Goal: Communication & Community: Answer question/provide support

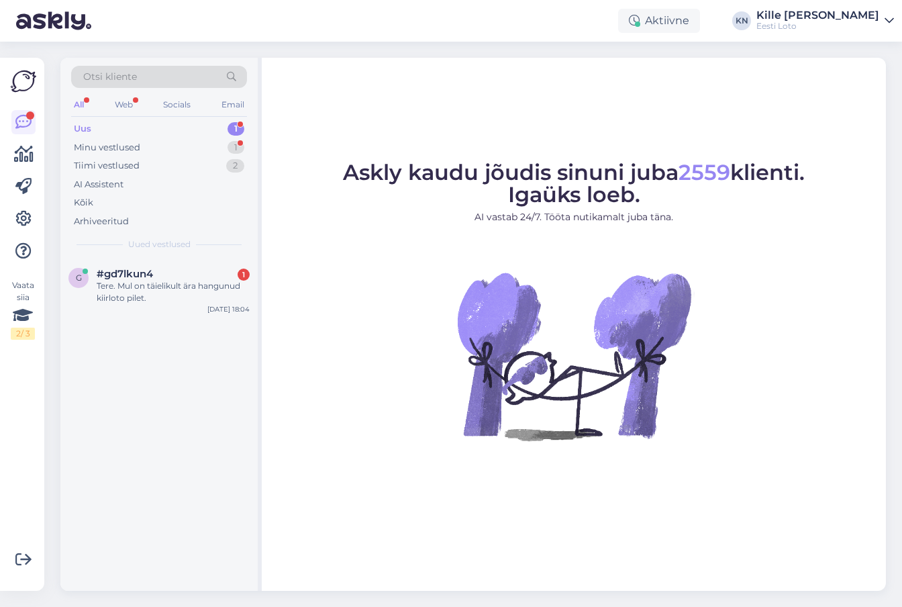
click at [99, 133] on div "Uus 1" at bounding box center [159, 128] width 176 height 19
click at [168, 283] on div "Tere. Mul on täielikult ära hangunud kiirloto pilet." at bounding box center [173, 292] width 153 height 24
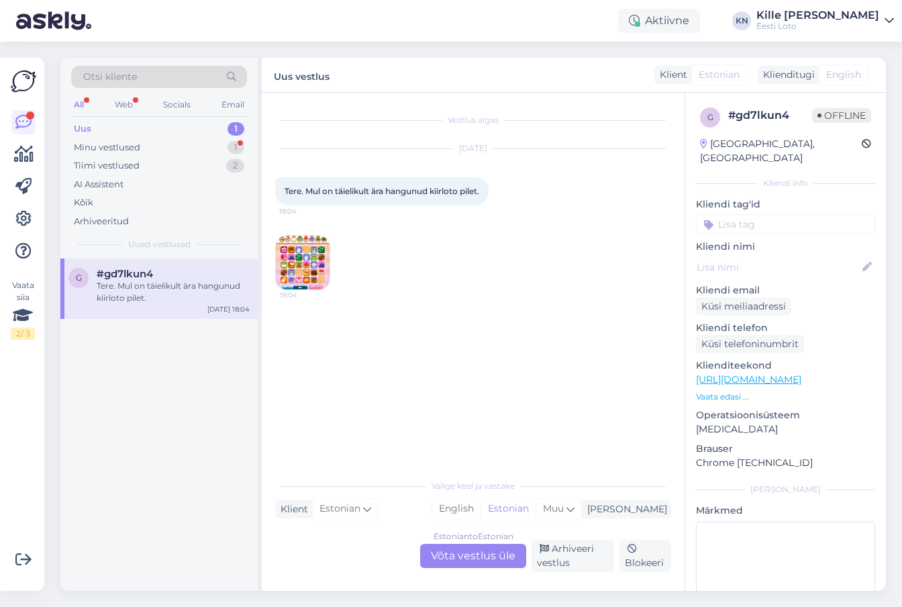
click at [470, 557] on div "Estonian to Estonian Võta vestlus üle" at bounding box center [473, 555] width 106 height 24
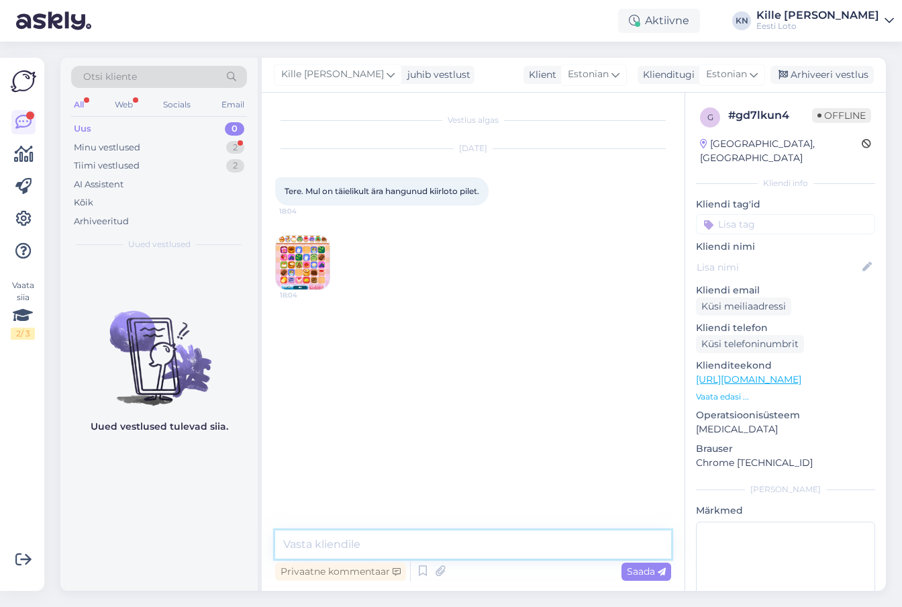
click at [464, 550] on textarea at bounding box center [473, 544] width 396 height 28
paste textarea "Tõrkega piletit on võimalik uuesti läbi mängida, valides Minu piletid – e-kiirl…"
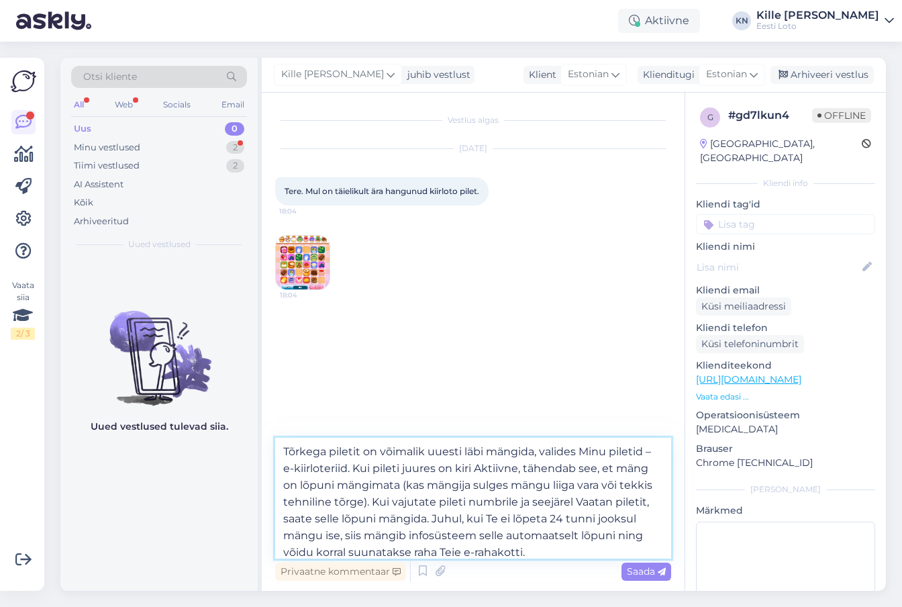
click at [282, 455] on textarea "Tõrkega piletit on võimalik uuesti läbi mängida, valides Minu piletid – e-kiirl…" at bounding box center [473, 497] width 396 height 121
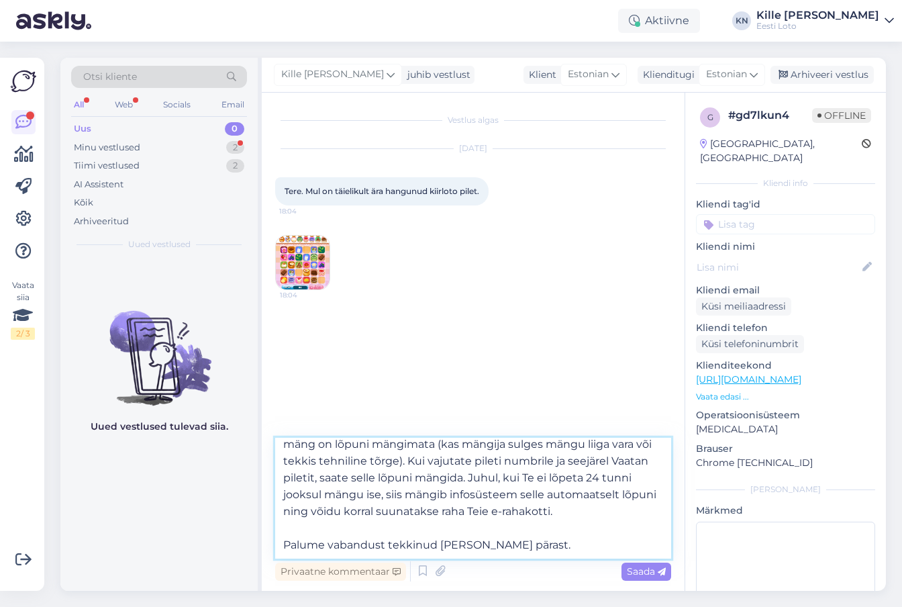
scroll to position [58, 0]
click at [524, 546] on textarea "Tere. Tõrkega piletit on võimalik uuesti läbi mängida, valides Minu piletid – e…" at bounding box center [473, 497] width 396 height 121
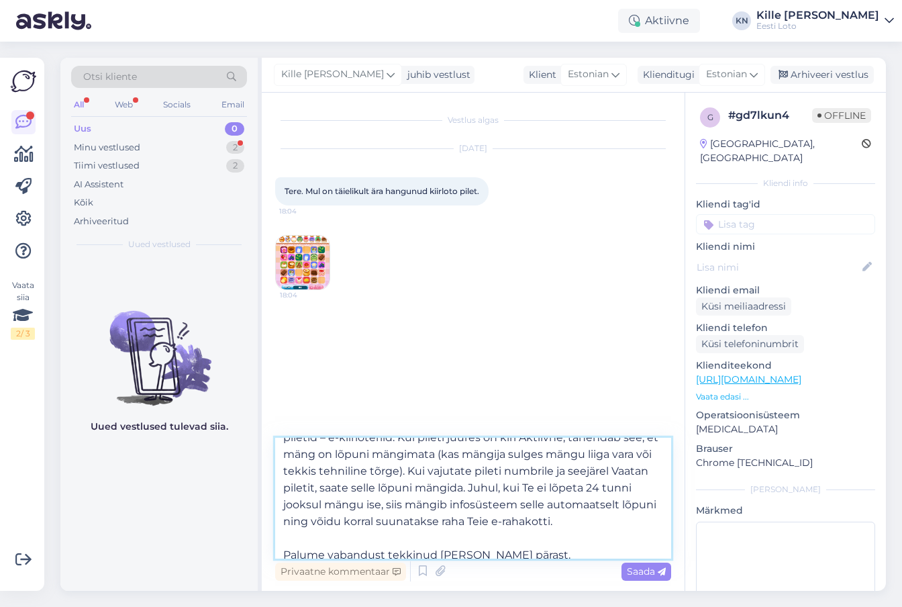
scroll to position [0, 0]
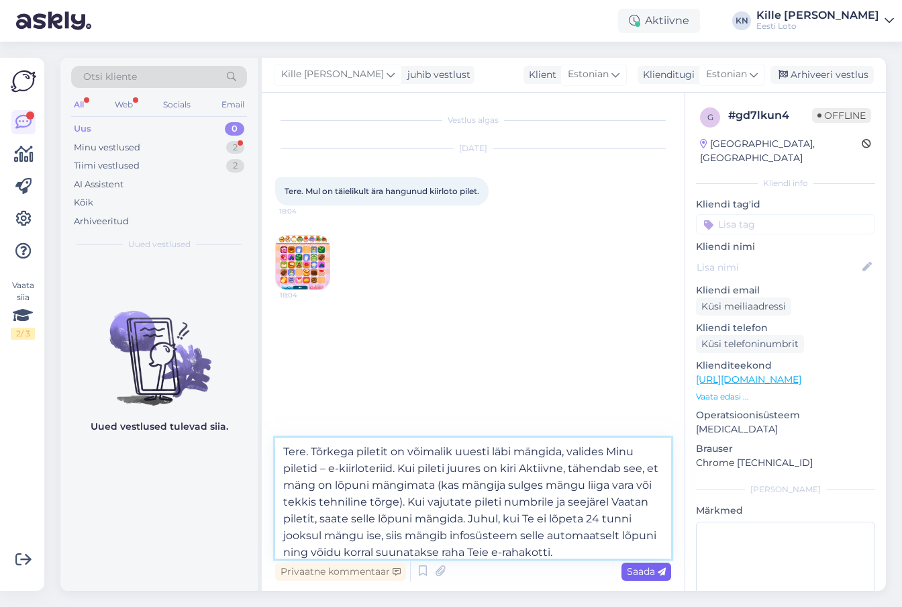
type textarea "Tere. Tõrkega piletit on võimalik uuesti läbi mängida, valides Minu piletid – e…"
click at [637, 569] on span "Saada" at bounding box center [646, 571] width 39 height 12
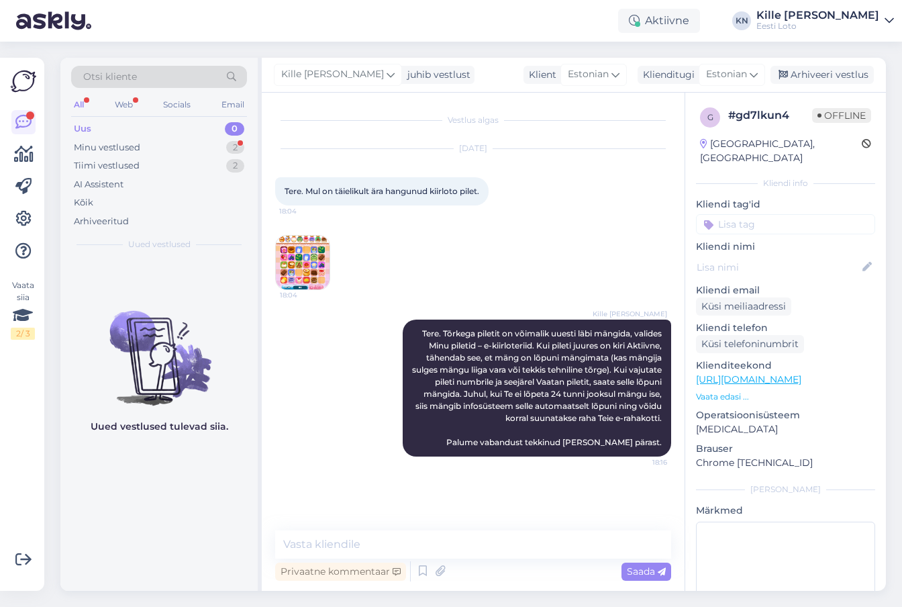
click at [815, 214] on input at bounding box center [785, 224] width 179 height 20
type input "e-kiir"
click at [801, 257] on span "e-kiirloterii" at bounding box center [785, 261] width 43 height 8
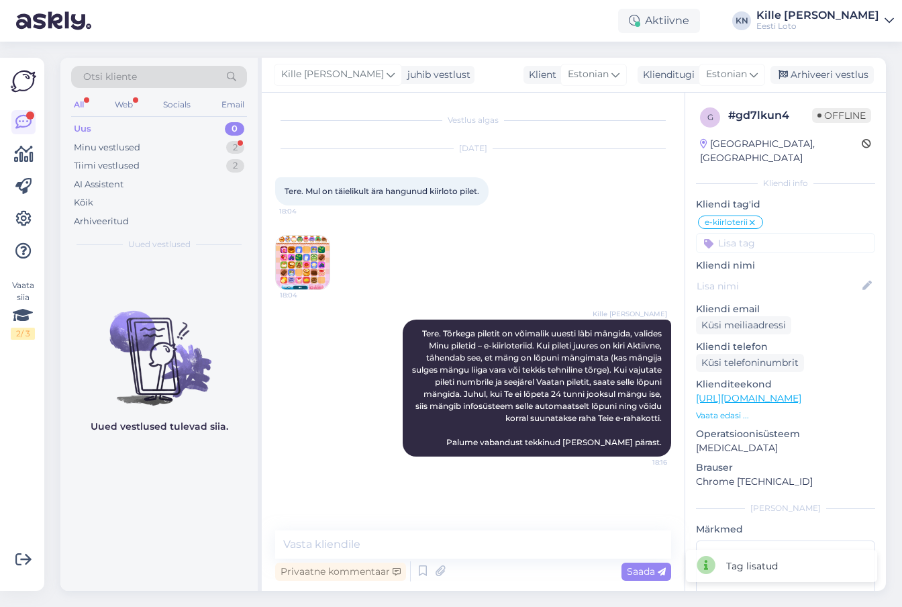
click at [324, 262] on img at bounding box center [303, 263] width 54 height 54
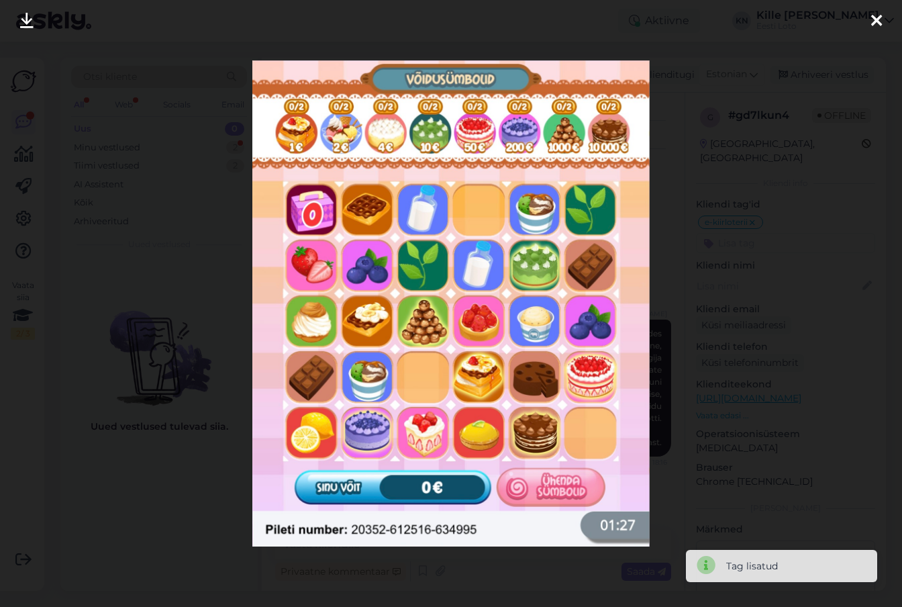
click at [237, 308] on div at bounding box center [451, 303] width 902 height 607
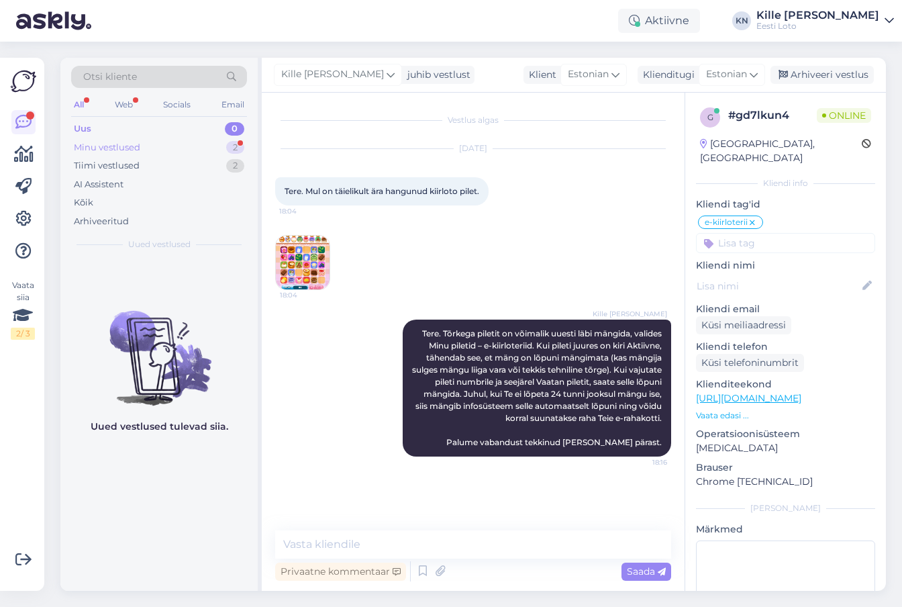
click at [113, 144] on div "Minu vestlused" at bounding box center [107, 147] width 66 height 13
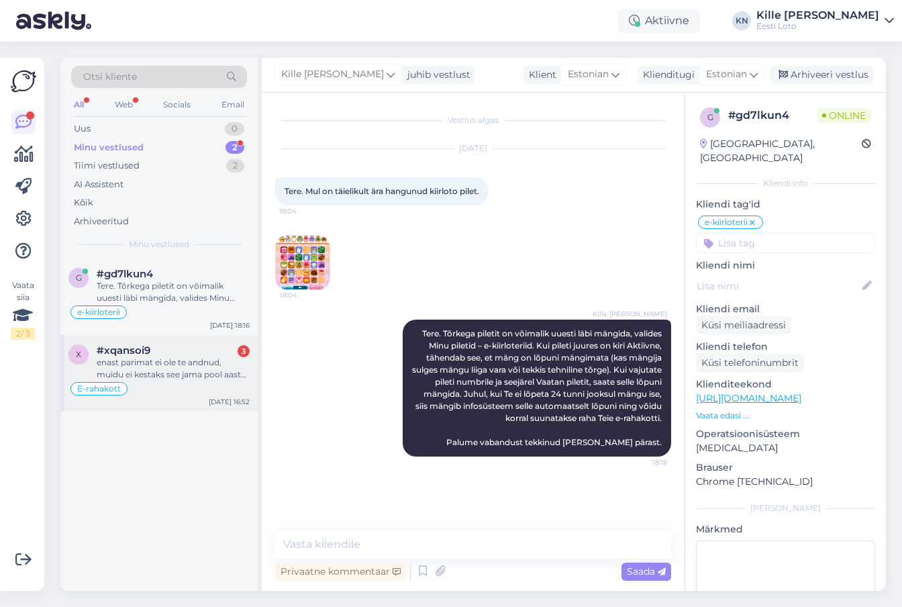
click at [148, 358] on div "enast parimat ei ole te andnud, muidu ei kestaks see jama pool aastat eks" at bounding box center [173, 368] width 153 height 24
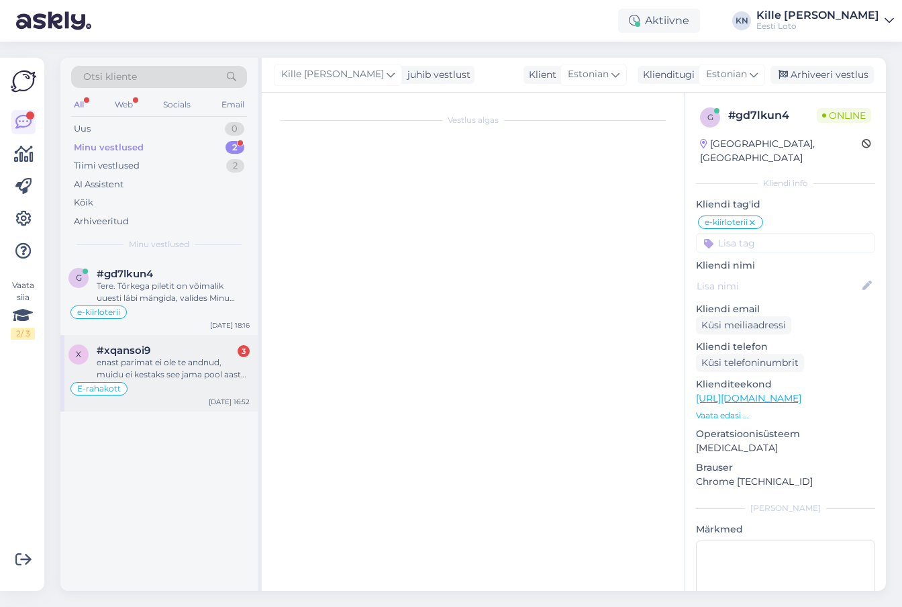
scroll to position [696, 0]
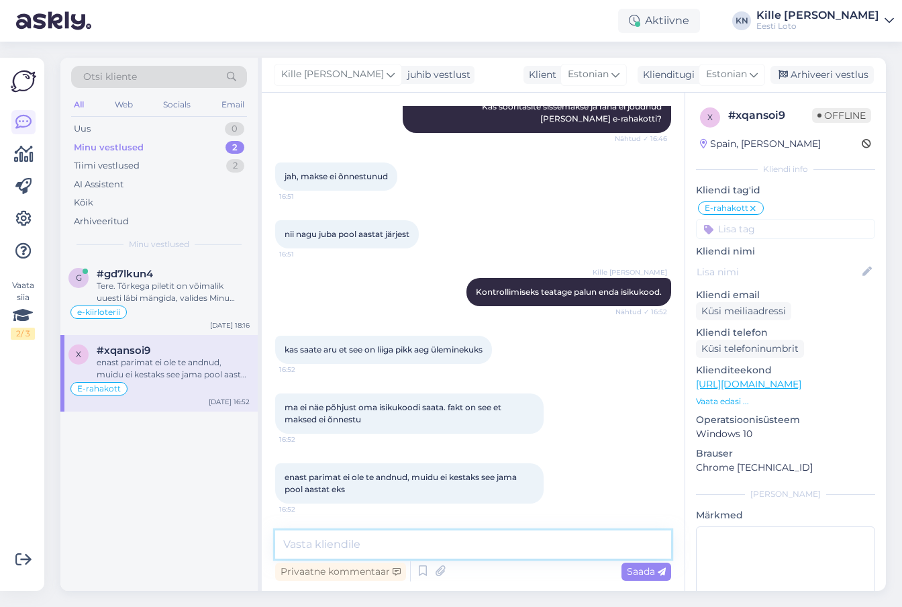
click at [497, 539] on textarea at bounding box center [473, 544] width 396 height 28
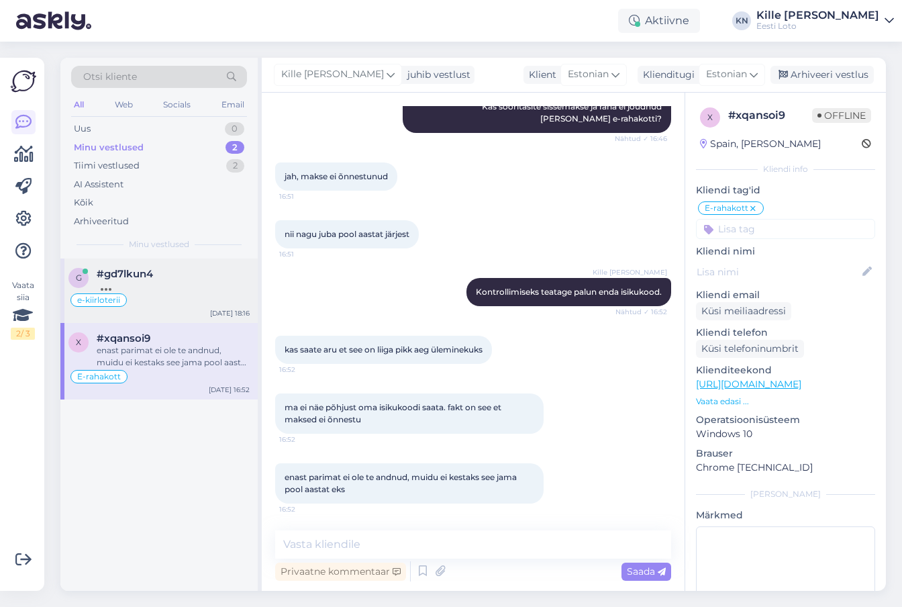
click at [213, 281] on div at bounding box center [173, 286] width 153 height 12
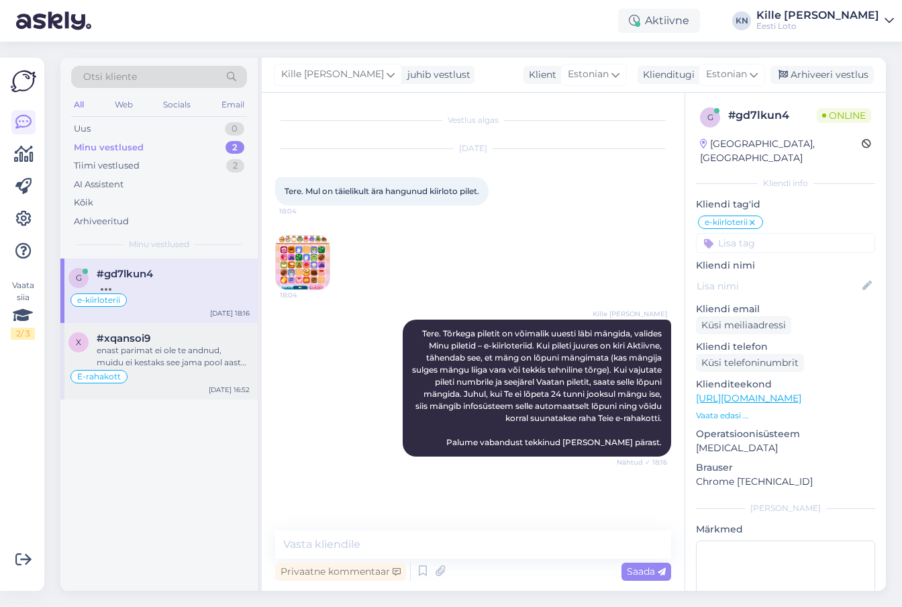
click at [170, 342] on div "#xqansoi9" at bounding box center [173, 338] width 153 height 12
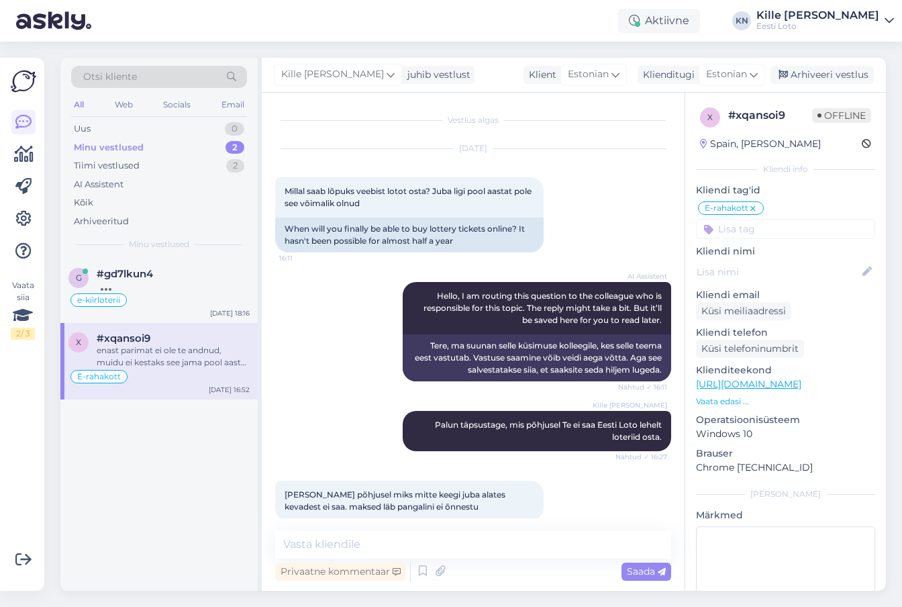
scroll to position [696, 0]
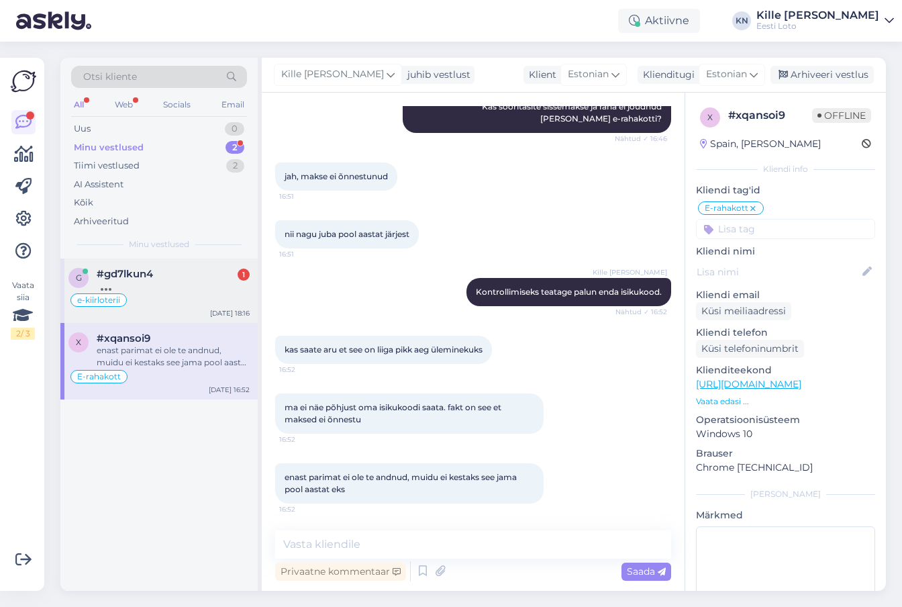
click at [187, 307] on div "e-kiirloterii" at bounding box center [158, 300] width 181 height 16
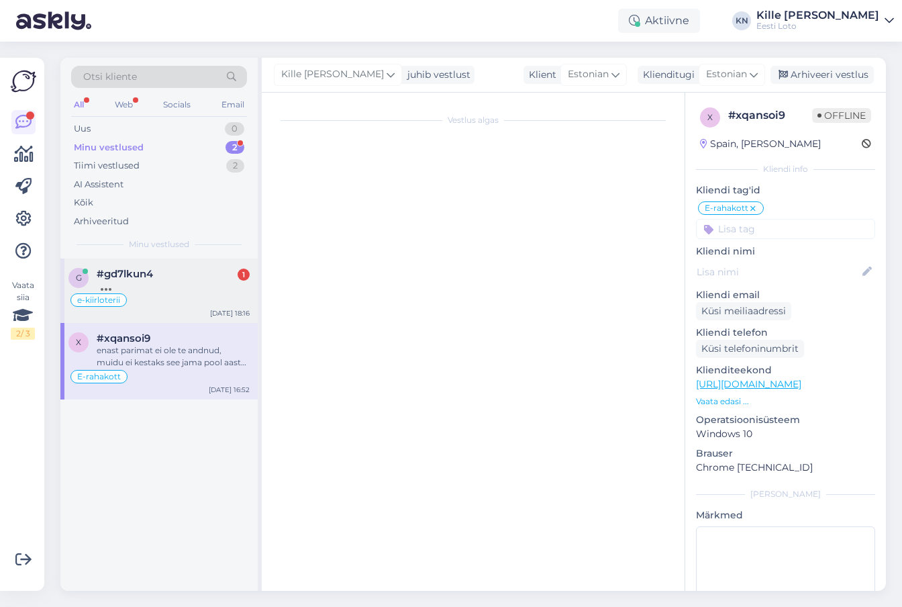
scroll to position [23, 0]
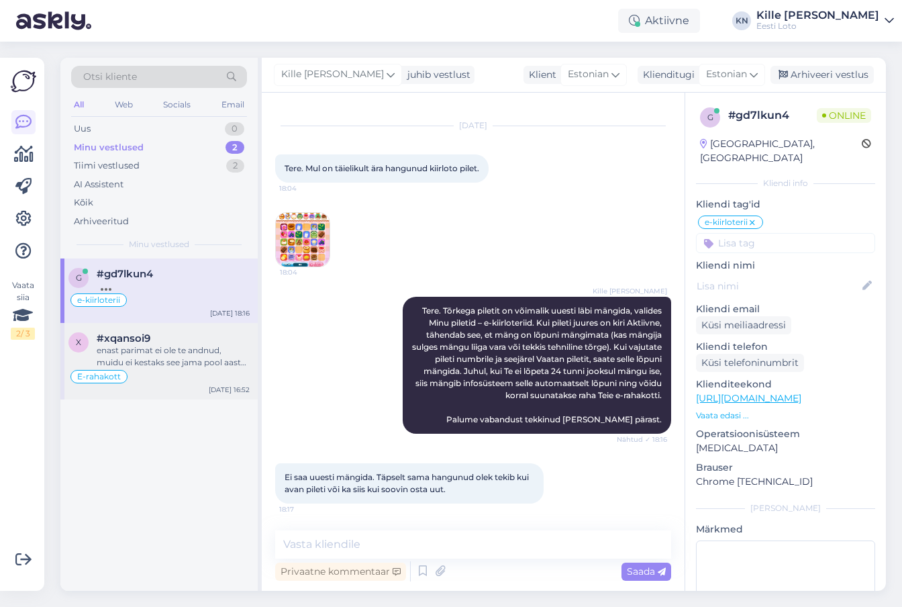
click at [170, 347] on div "enast parimat ei ole te andnud, muidu ei kestaks see jama pool aastat eks" at bounding box center [173, 356] width 153 height 24
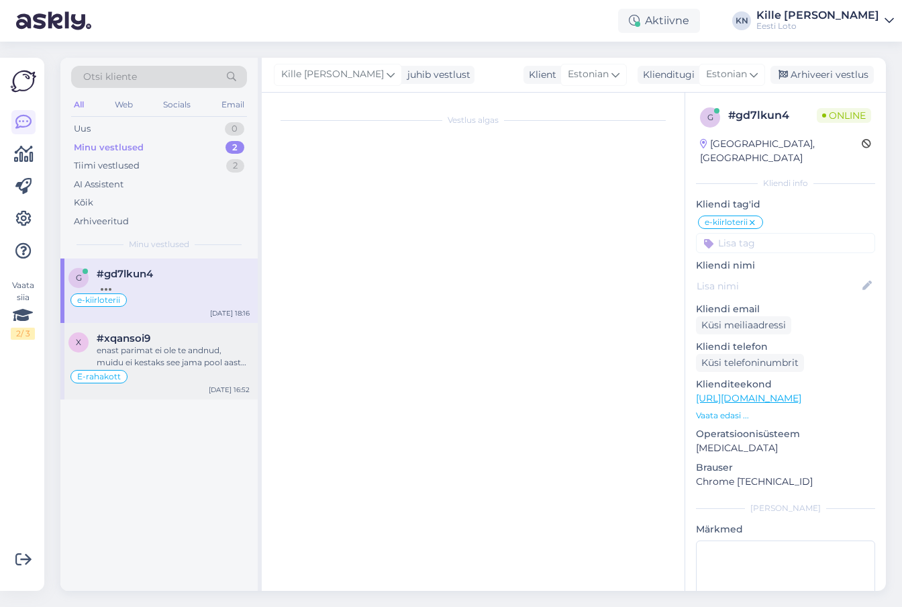
scroll to position [696, 0]
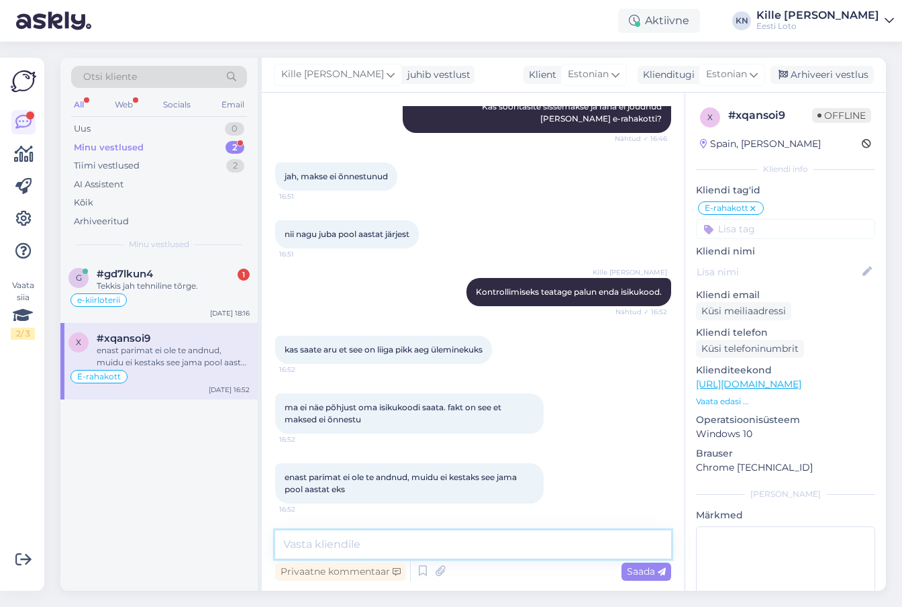
click at [388, 548] on textarea at bounding box center [473, 544] width 396 height 28
click at [366, 542] on textarea at bounding box center [473, 544] width 396 height 28
click at [174, 305] on div "e-kiirloterii" at bounding box center [158, 300] width 181 height 16
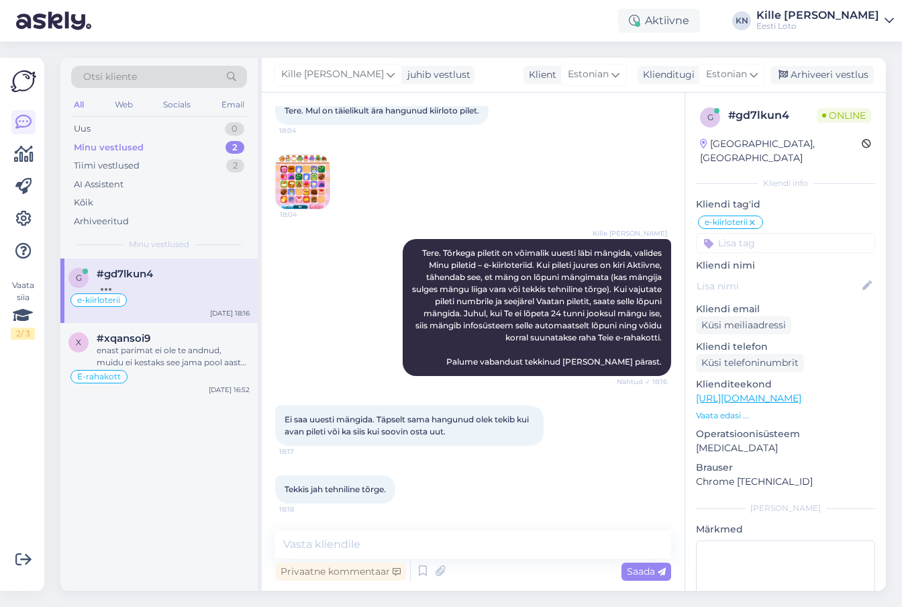
scroll to position [81, 0]
click at [159, 348] on div "enast parimat ei ole te andnud, muidu ei kestaks see jama pool aastat eks" at bounding box center [173, 356] width 153 height 24
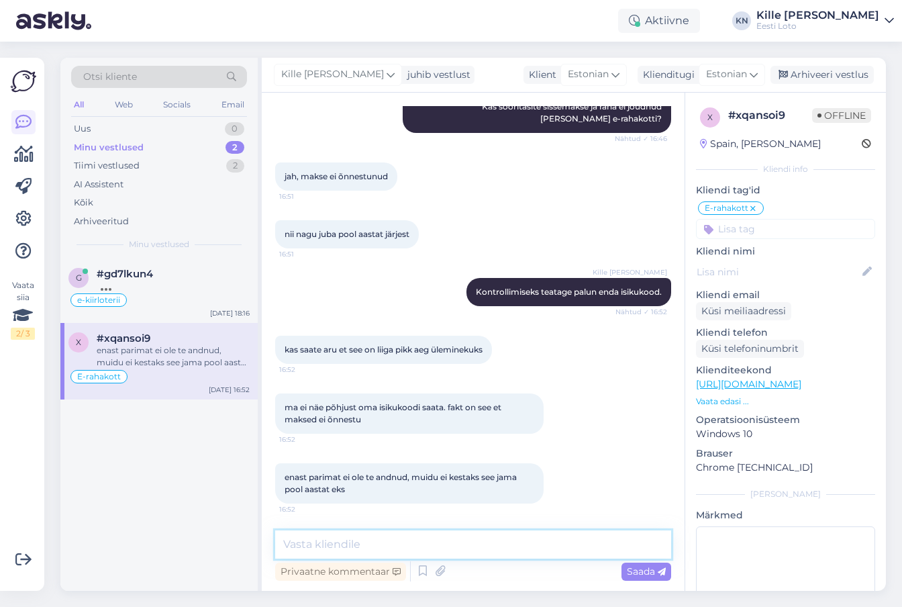
click at [425, 550] on textarea at bounding box center [473, 544] width 396 height 28
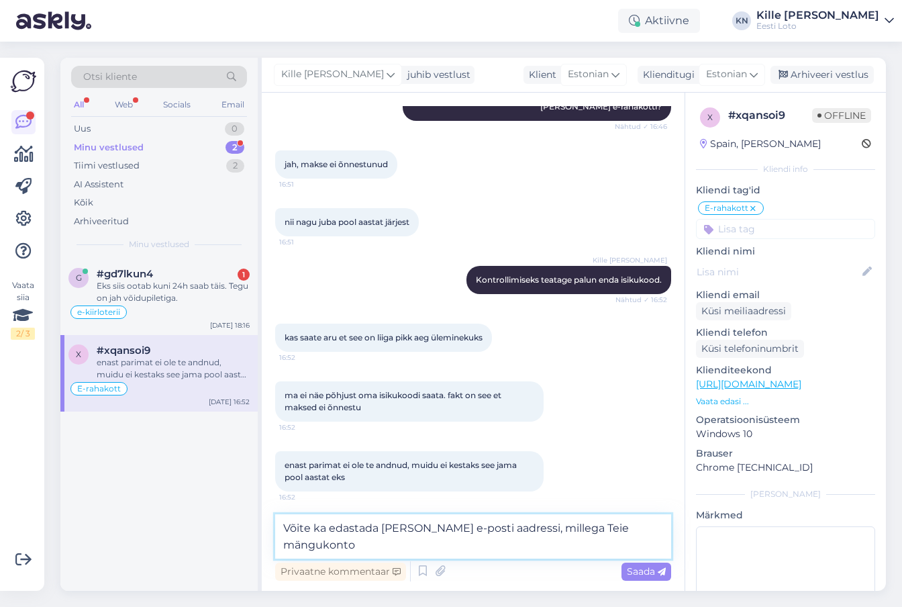
type textarea "Võite ka edastada [PERSON_NAME] e-posti aadressi, millega Teie mängukonto"
click at [438, 545] on textarea "Võite ka edastada [PERSON_NAME] e-posti aadressi, millega Teie mängukonto" at bounding box center [473, 536] width 396 height 44
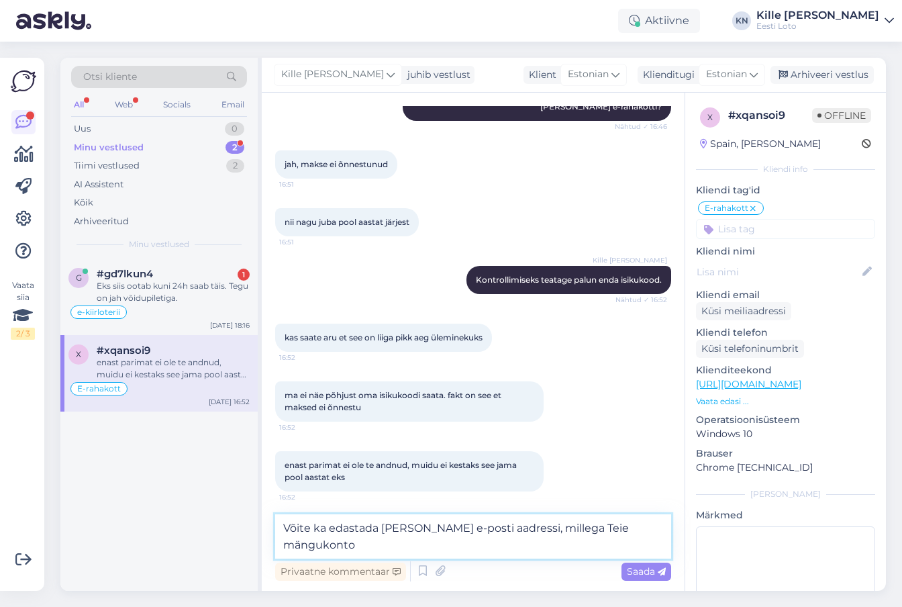
click at [438, 545] on textarea "Võite ka edastada [PERSON_NAME] e-posti aadressi, millega Teie mängukonto" at bounding box center [473, 536] width 396 height 44
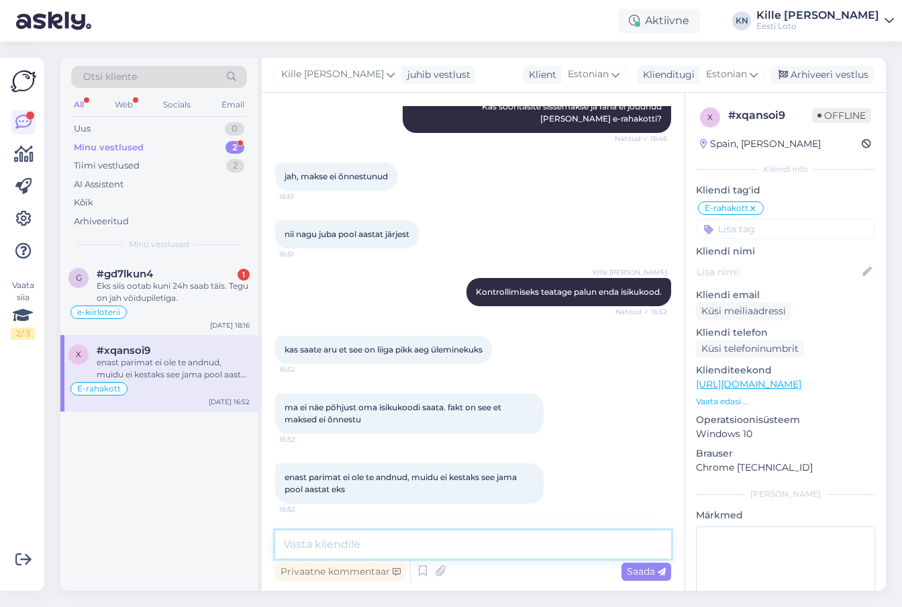
click at [576, 550] on textarea at bounding box center [473, 544] width 396 height 28
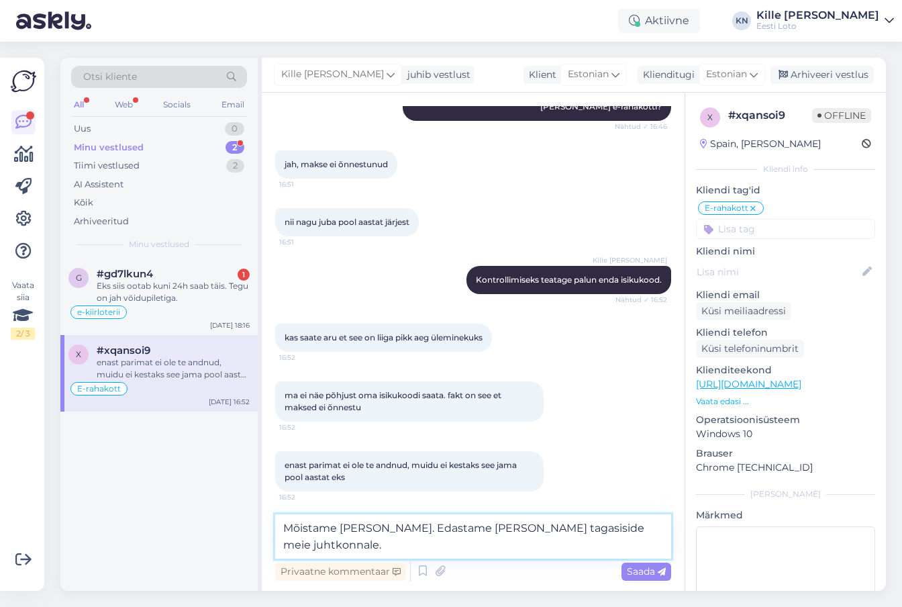
click at [342, 526] on textarea "Mõistame [PERSON_NAME]. Edastame [PERSON_NAME] tagasiside meie juhtkonnale." at bounding box center [473, 536] width 396 height 44
click at [380, 548] on textarea "Mõistame täielikult Teie pahameelt. Edastame [PERSON_NAME] tagasiside meie juht…" at bounding box center [473, 536] width 396 height 44
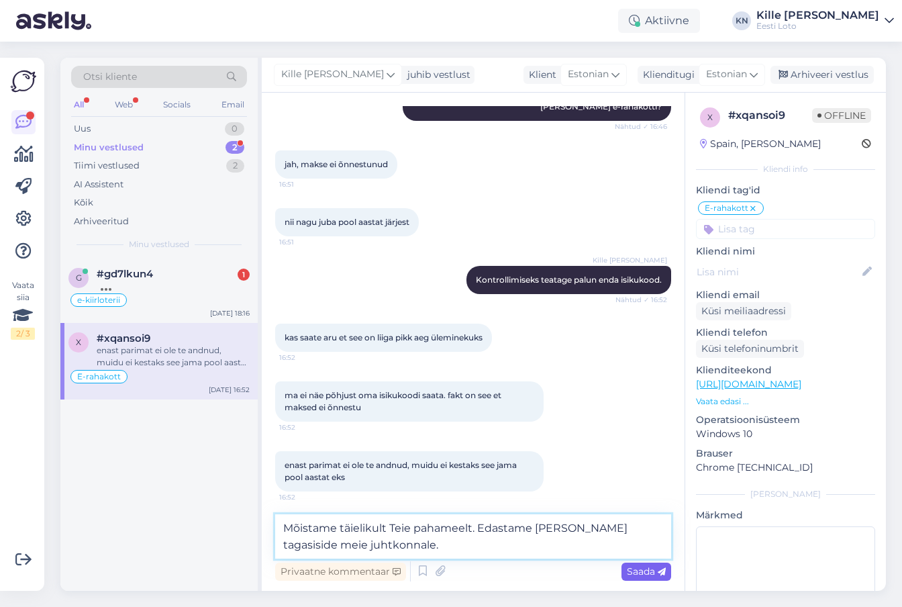
type textarea "Mõistame täielikult Teie pahameelt. Edastame [PERSON_NAME] tagasiside meie juht…"
click at [634, 567] on span "Saada" at bounding box center [646, 571] width 39 height 12
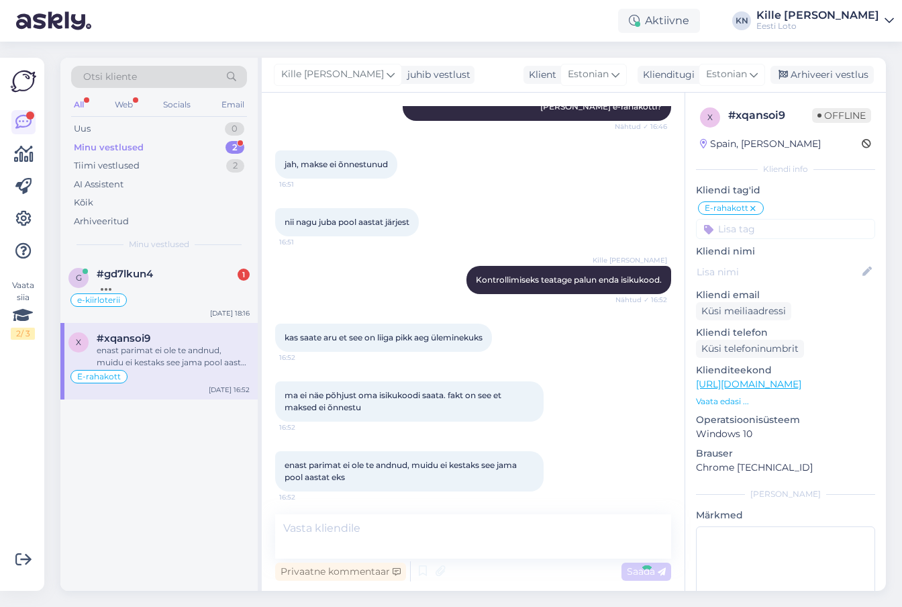
scroll to position [766, 0]
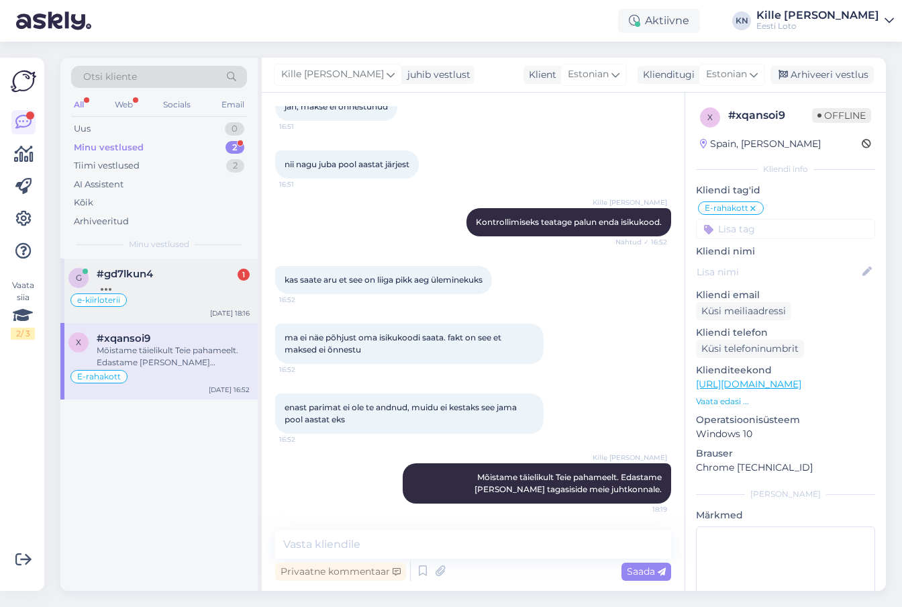
click at [185, 286] on div at bounding box center [173, 286] width 153 height 12
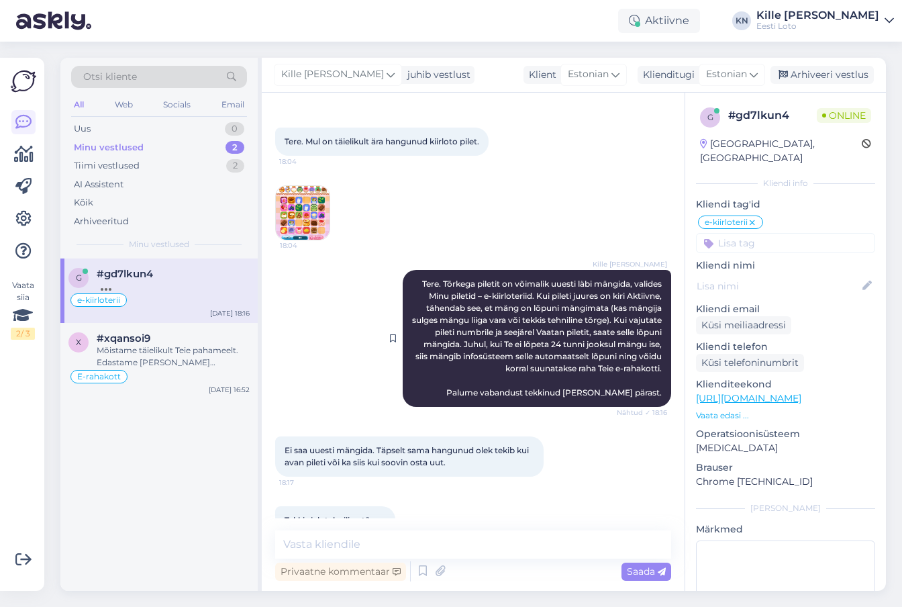
scroll to position [138, 0]
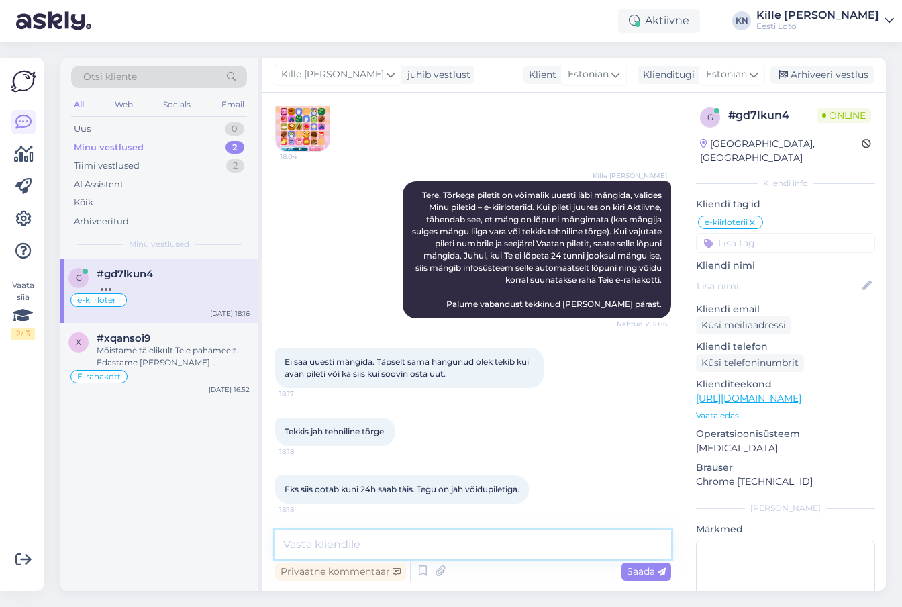
click at [382, 543] on textarea at bounding box center [473, 544] width 396 height 28
click at [290, 135] on img at bounding box center [303, 124] width 54 height 54
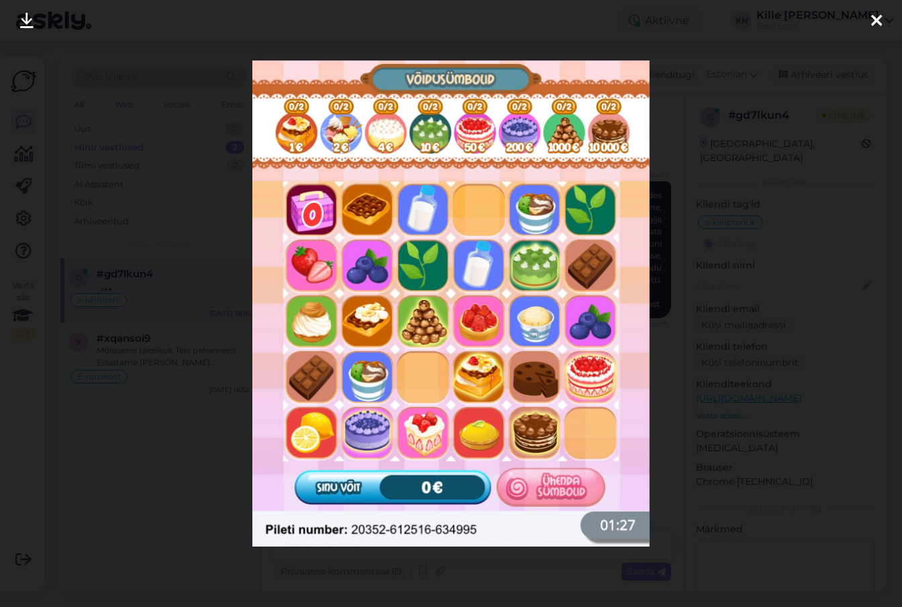
click at [846, 72] on div at bounding box center [451, 303] width 902 height 607
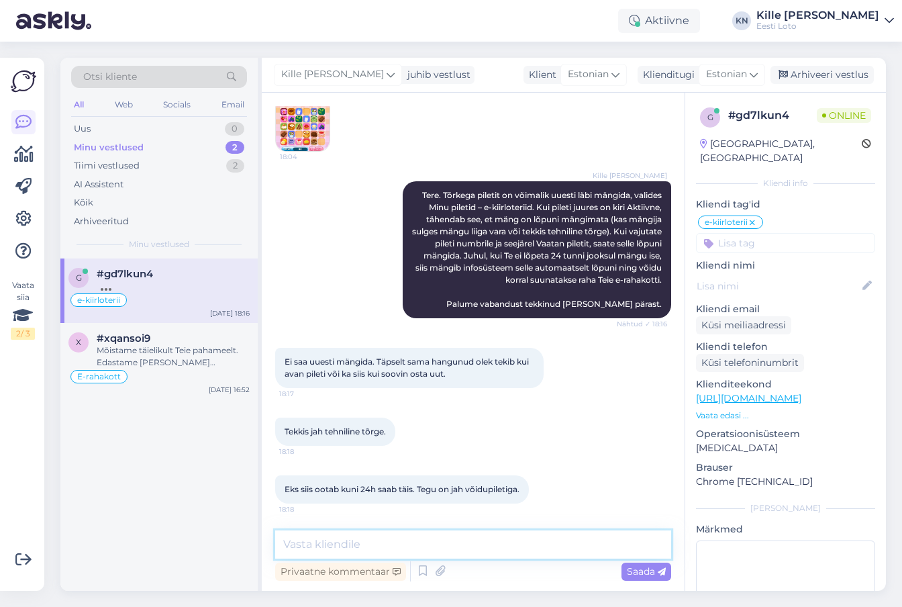
scroll to position [196, 0]
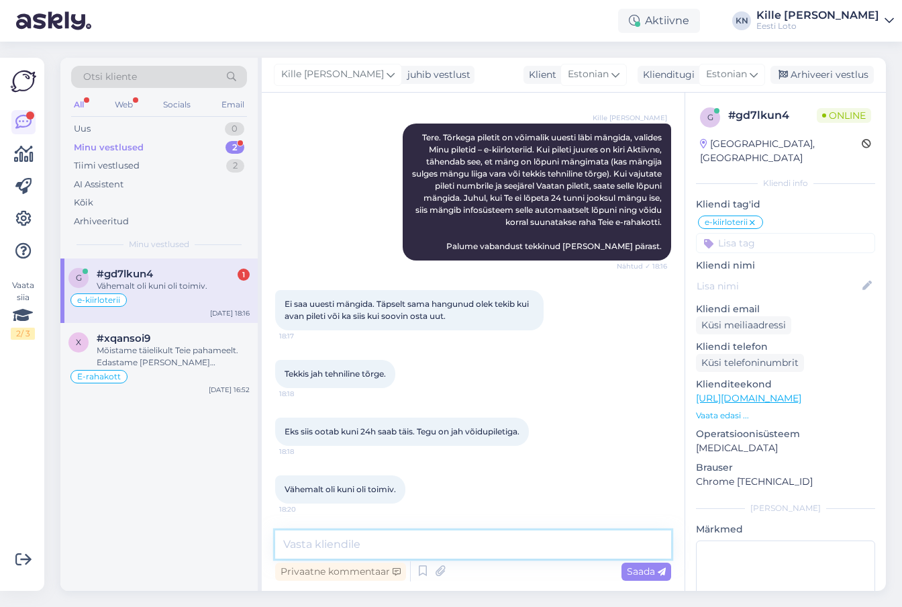
click at [358, 549] on textarea at bounding box center [473, 544] width 396 height 28
type textarea "Täpsemaks kontrollimiseks teatage meile palun enda isikukood."
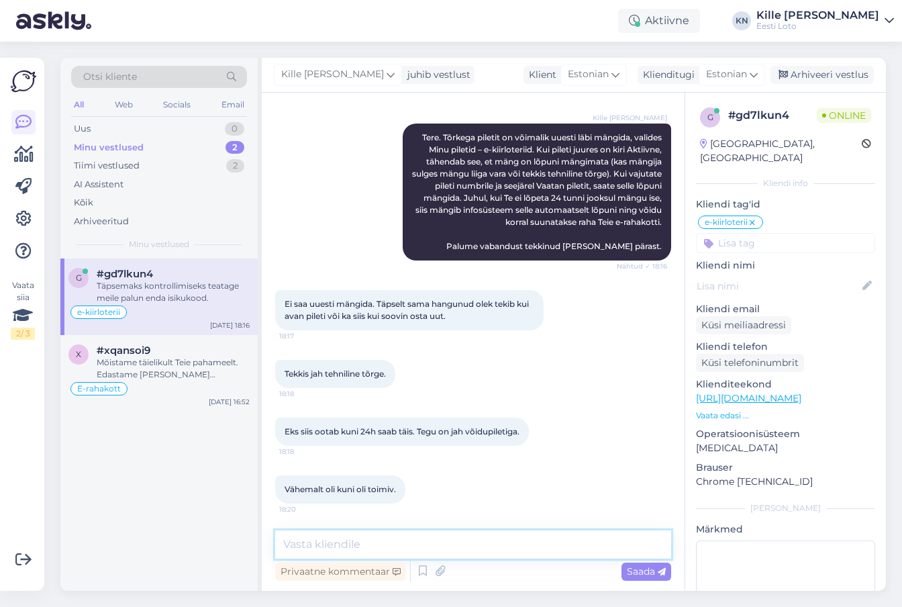
scroll to position [266, 0]
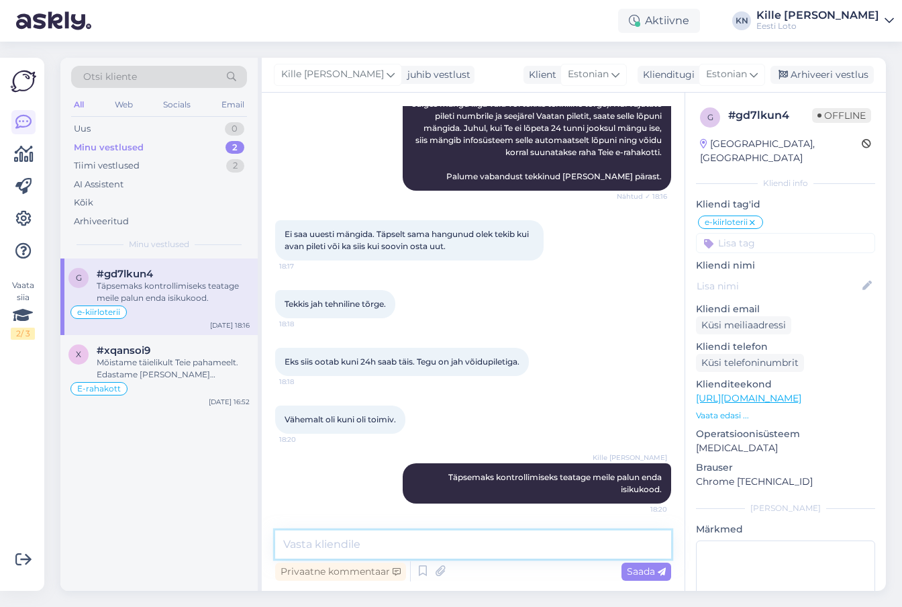
click at [508, 554] on textarea at bounding box center [473, 544] width 396 height 28
click at [154, 366] on div "Mõistame täielikult Teie pahameelt. Edastame [PERSON_NAME] tagasiside meie juht…" at bounding box center [173, 368] width 153 height 24
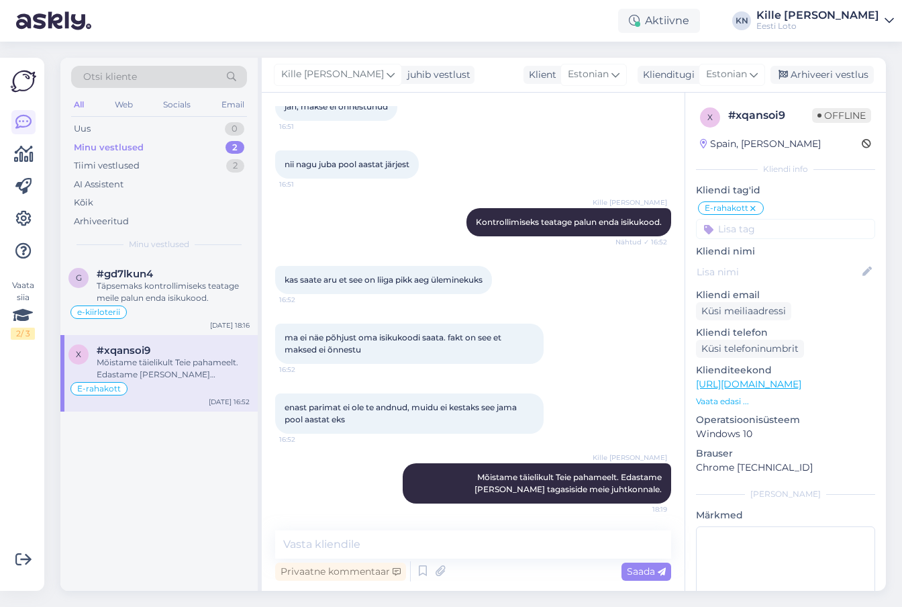
click at [162, 143] on div "Minu vestlused 2" at bounding box center [159, 147] width 176 height 19
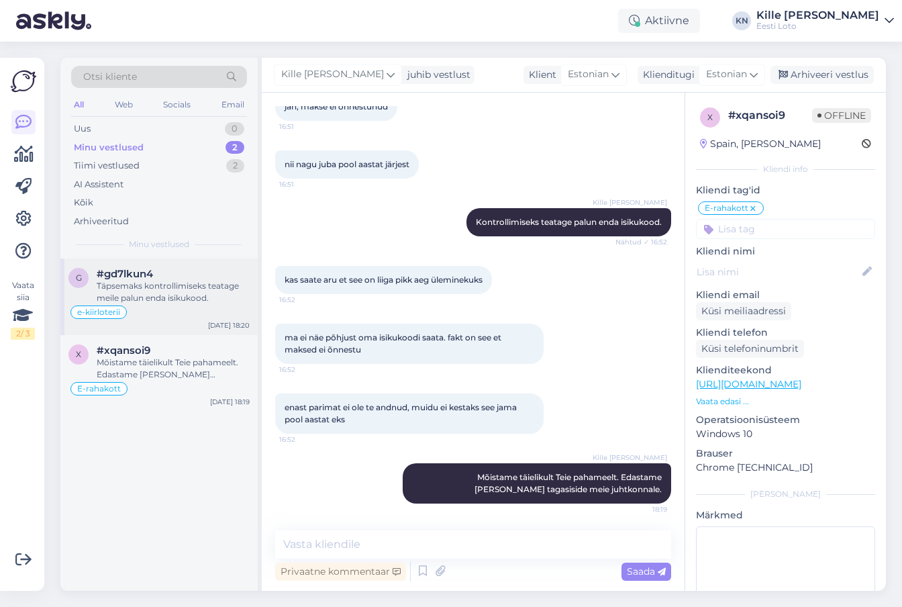
click at [146, 268] on span "#gd7lkun4" at bounding box center [125, 274] width 56 height 12
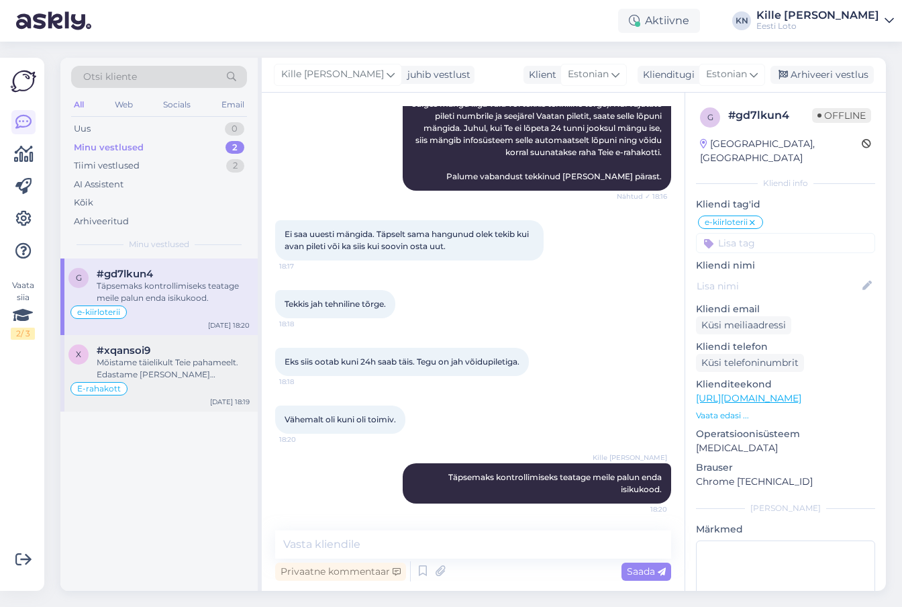
click at [162, 368] on div "Mõistame täielikult Teie pahameelt. Edastame [PERSON_NAME] tagasiside meie juht…" at bounding box center [173, 368] width 153 height 24
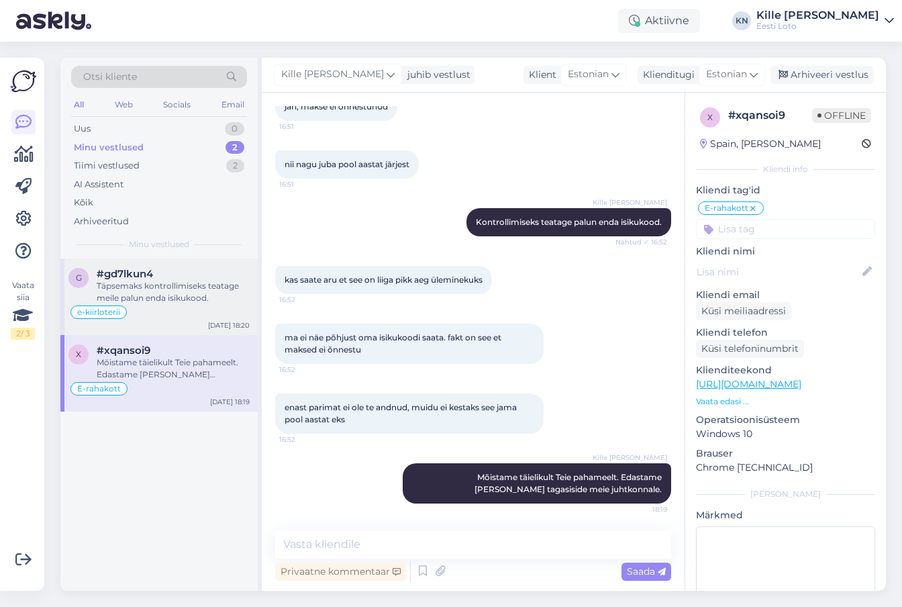
click at [183, 274] on div "#gd7lkun4" at bounding box center [173, 274] width 153 height 12
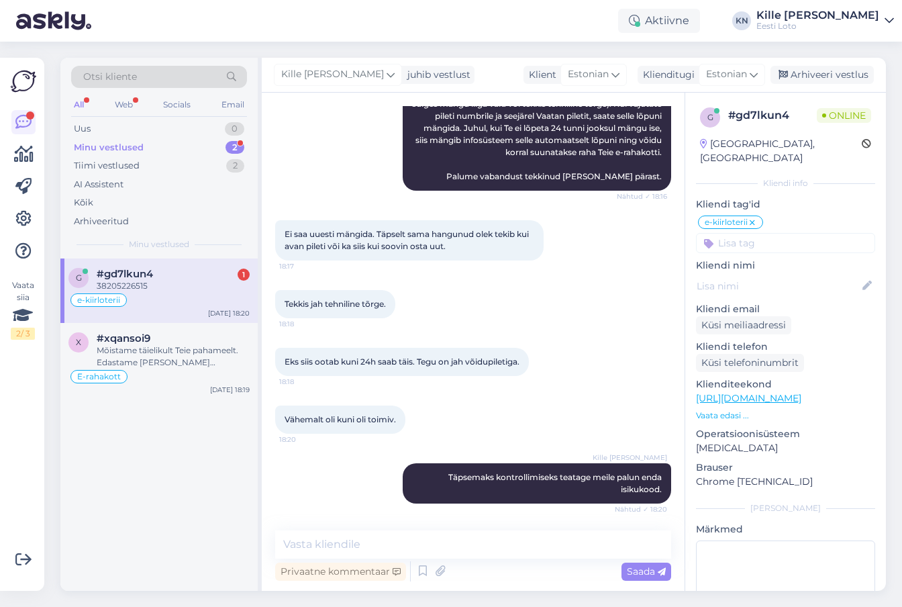
scroll to position [323, 0]
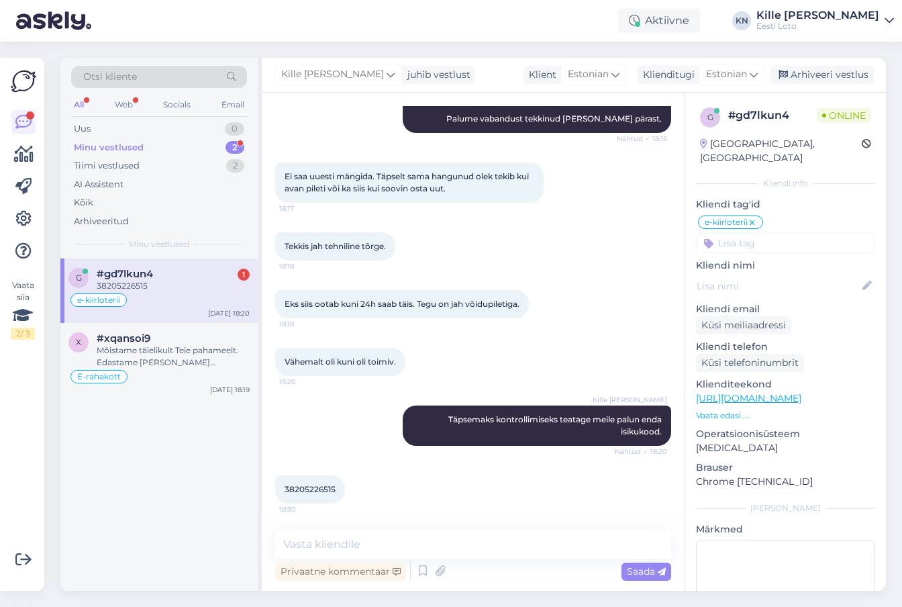
click at [149, 290] on div "38205226515" at bounding box center [173, 286] width 153 height 12
click at [323, 481] on div "38205226515 18:30" at bounding box center [310, 489] width 70 height 28
click at [323, 489] on span "38205226515" at bounding box center [309, 489] width 51 height 10
copy span "38205226515"
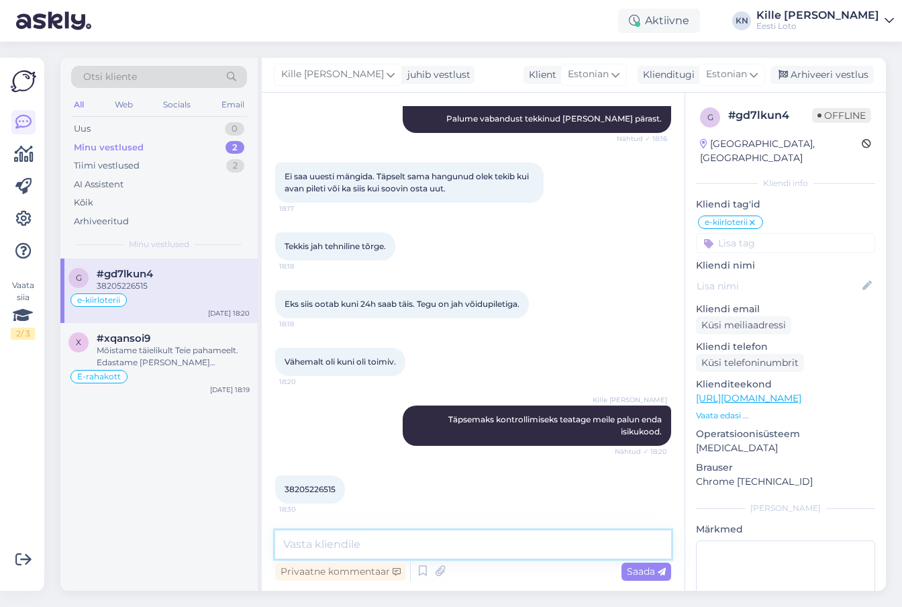
click at [356, 535] on textarea at bounding box center [473, 544] width 396 height 28
click at [358, 540] on textarea at bounding box center [473, 544] width 396 height 28
click at [358, 541] on textarea at bounding box center [473, 544] width 396 height 28
click at [354, 546] on textarea at bounding box center [473, 544] width 396 height 28
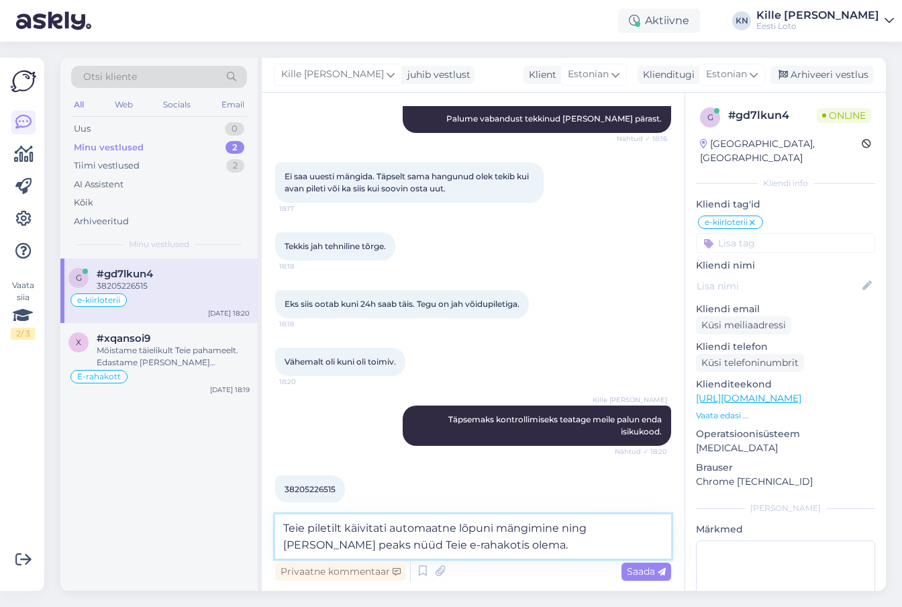
click at [481, 546] on textarea "Teie piletilt käivitati automaatne lõpuni mängimine ning [PERSON_NAME] peaks nü…" at bounding box center [473, 536] width 396 height 44
click at [340, 527] on textarea "Teie piletilt käivitati automaatne lõpuni mängimine ning [PERSON_NAME] peaks nü…" at bounding box center [473, 536] width 396 height 44
click at [488, 548] on textarea "Teie piletil käivitati automaatne lõpuni mängimine ning [PERSON_NAME] peaks nüü…" at bounding box center [473, 536] width 396 height 44
type textarea "Teie piletil käivitati automaatne lõpuni mängimine ning [PERSON_NAME] peaks nüü…"
click at [657, 571] on span "Saada" at bounding box center [646, 571] width 39 height 12
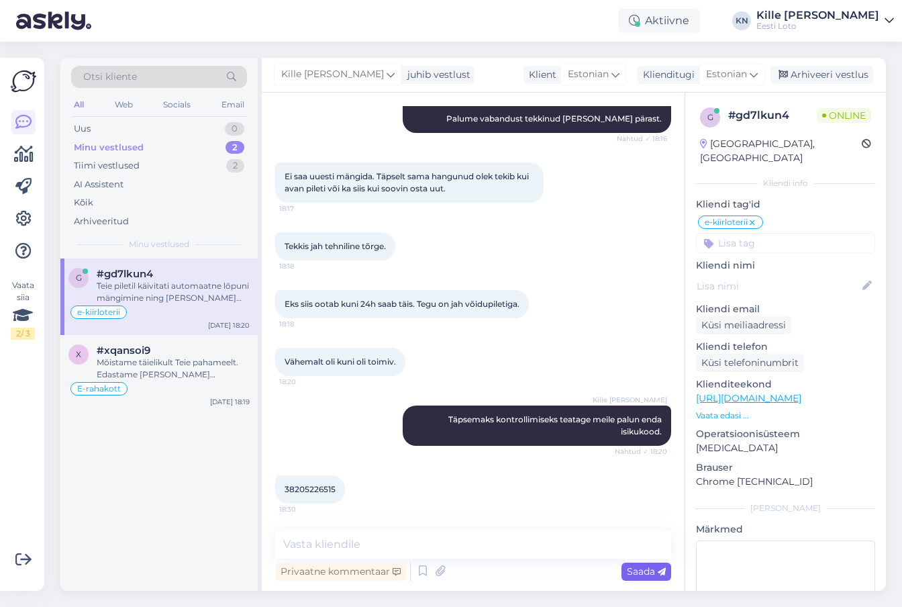
scroll to position [393, 0]
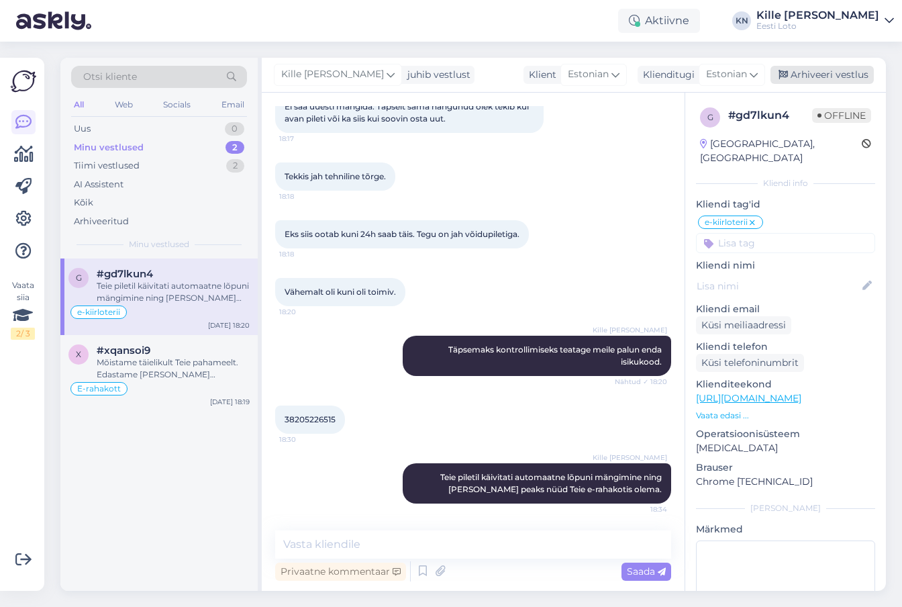
click at [823, 79] on div "Arhiveeri vestlus" at bounding box center [821, 75] width 103 height 18
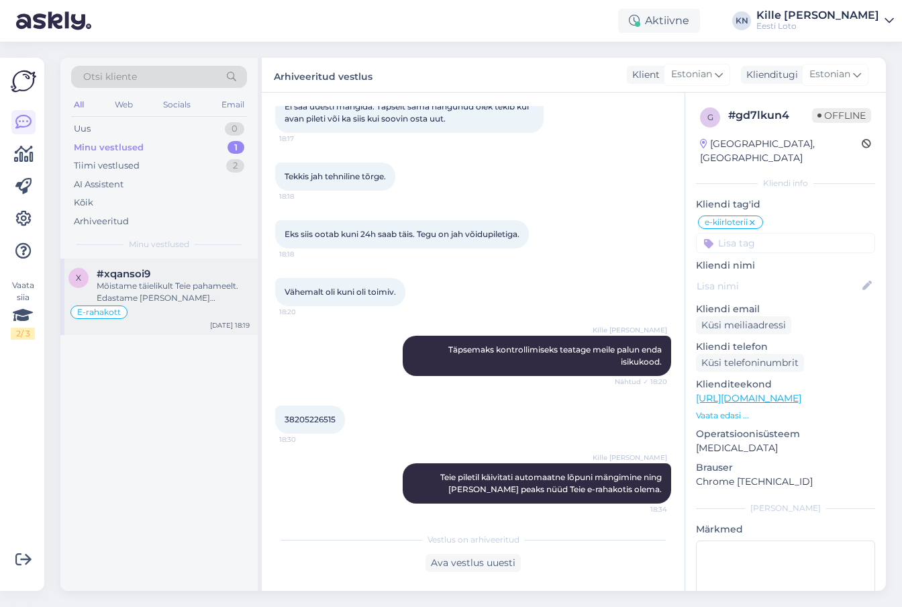
click at [176, 276] on div "#xqansoi9" at bounding box center [173, 274] width 153 height 12
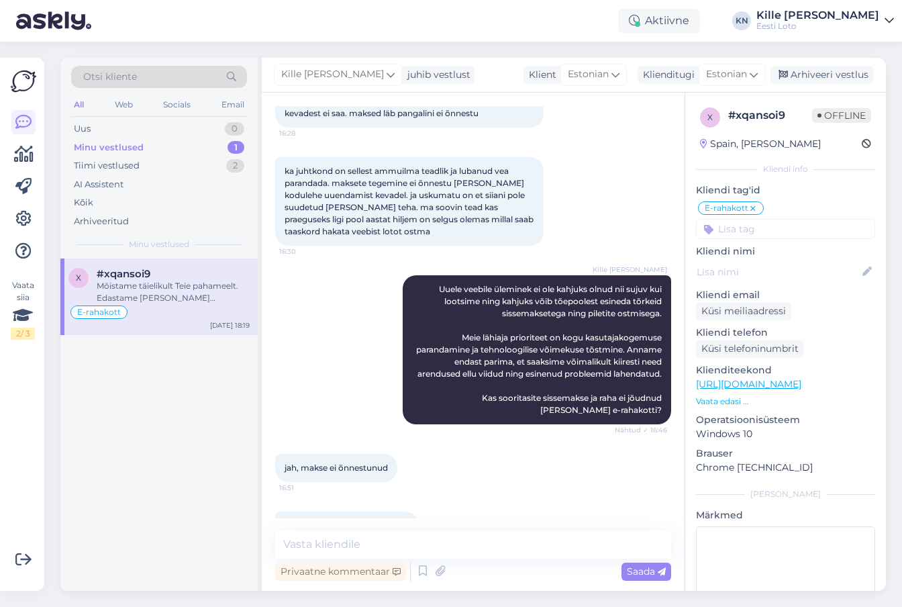
scroll to position [766, 0]
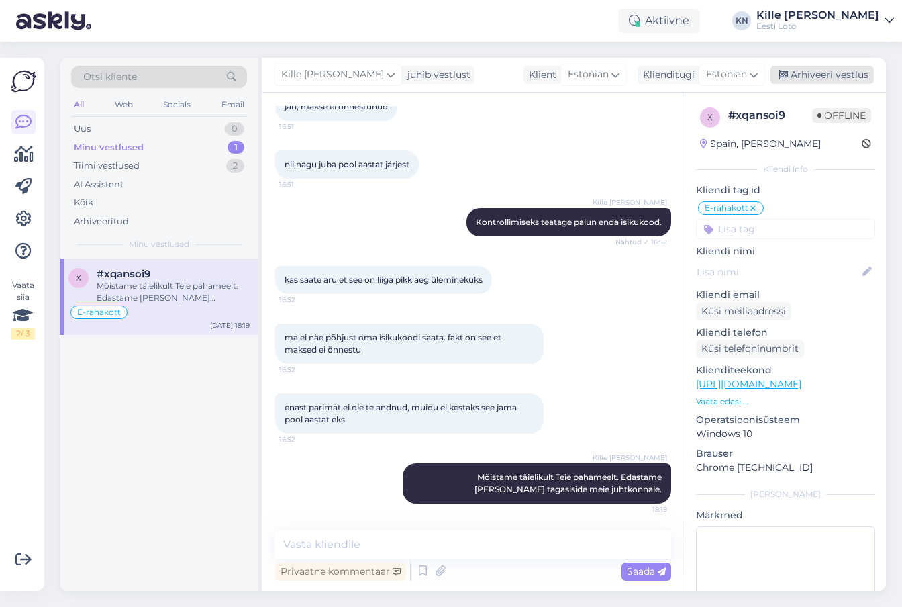
click at [827, 81] on div "Arhiveeri vestlus" at bounding box center [821, 75] width 103 height 18
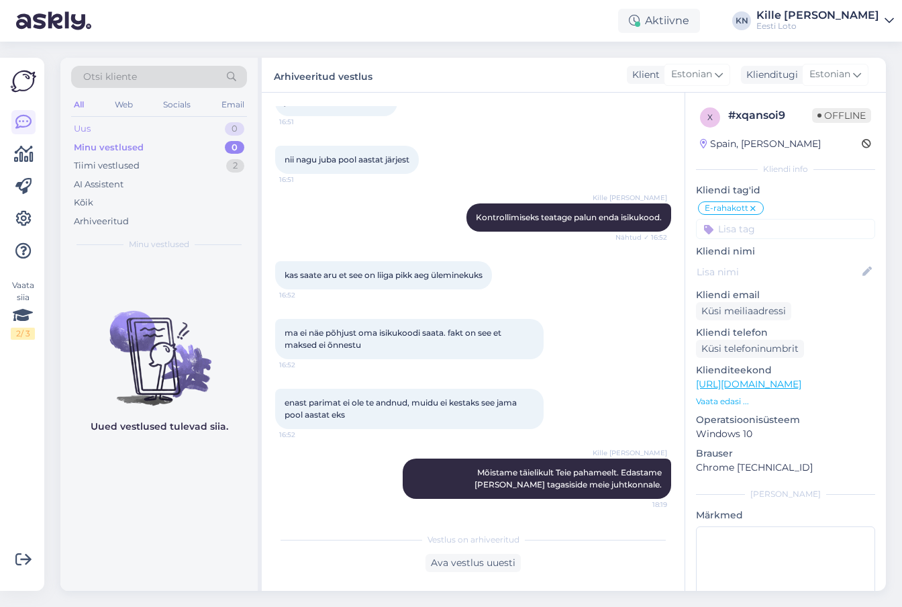
click at [146, 131] on div "Uus 0" at bounding box center [159, 128] width 176 height 19
click at [145, 161] on div "Tiimi vestlused 2" at bounding box center [159, 165] width 176 height 19
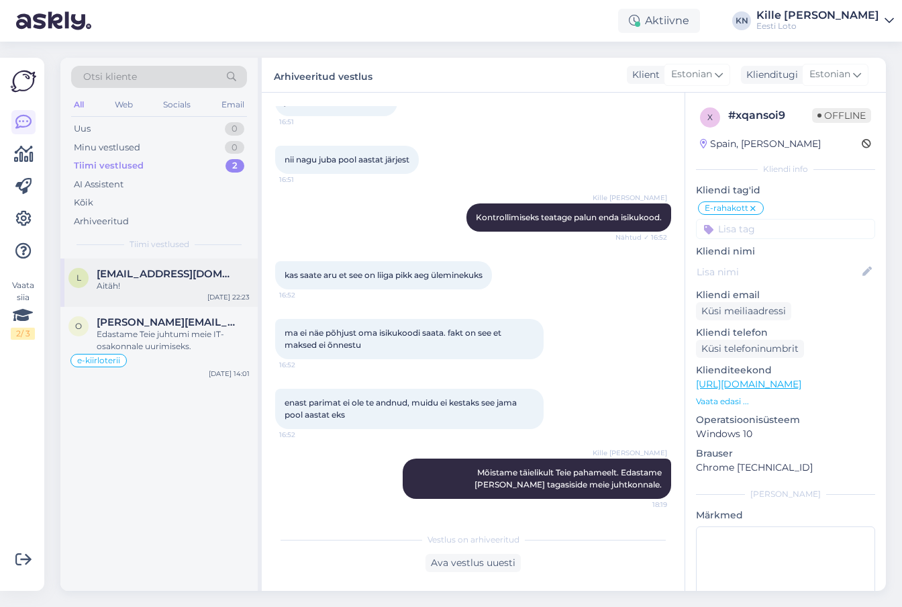
click at [129, 280] on div "Aitäh!" at bounding box center [173, 286] width 153 height 12
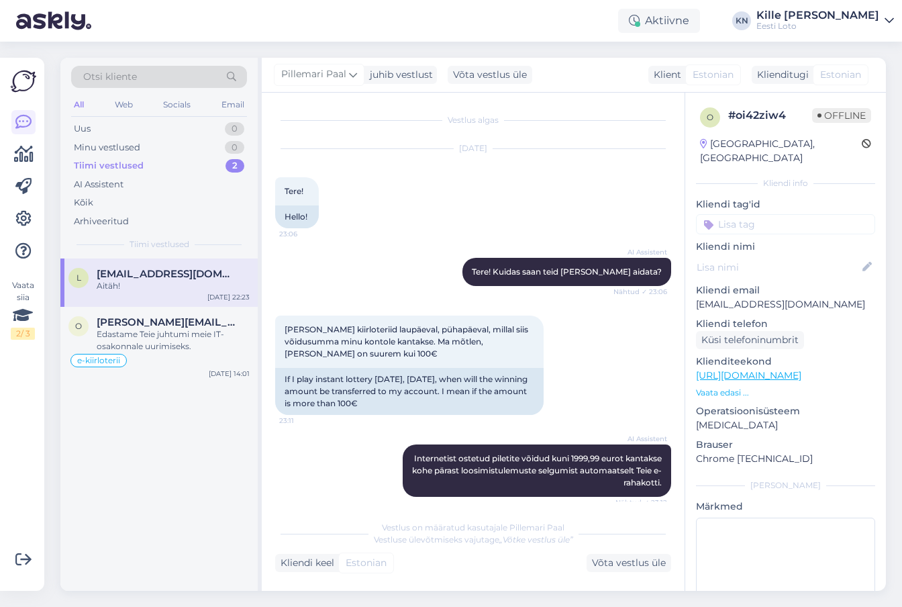
scroll to position [2133, 0]
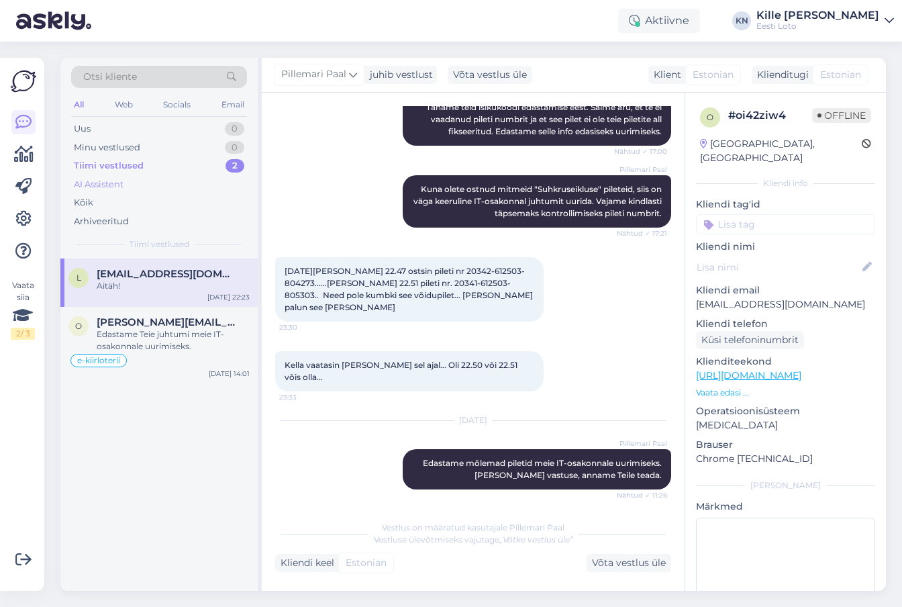
click at [136, 192] on div "AI Assistent" at bounding box center [159, 184] width 176 height 19
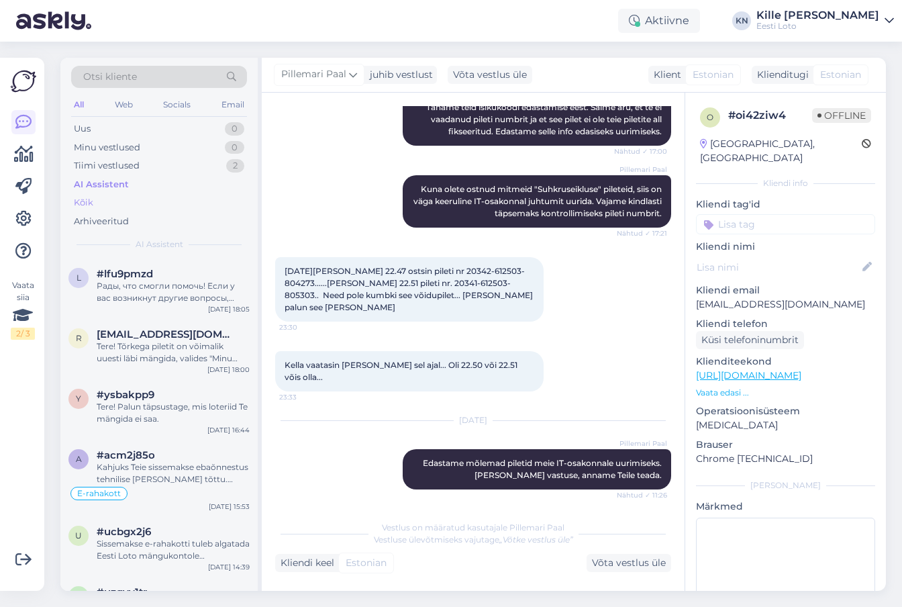
click at [133, 200] on div "Kõik" at bounding box center [159, 202] width 176 height 19
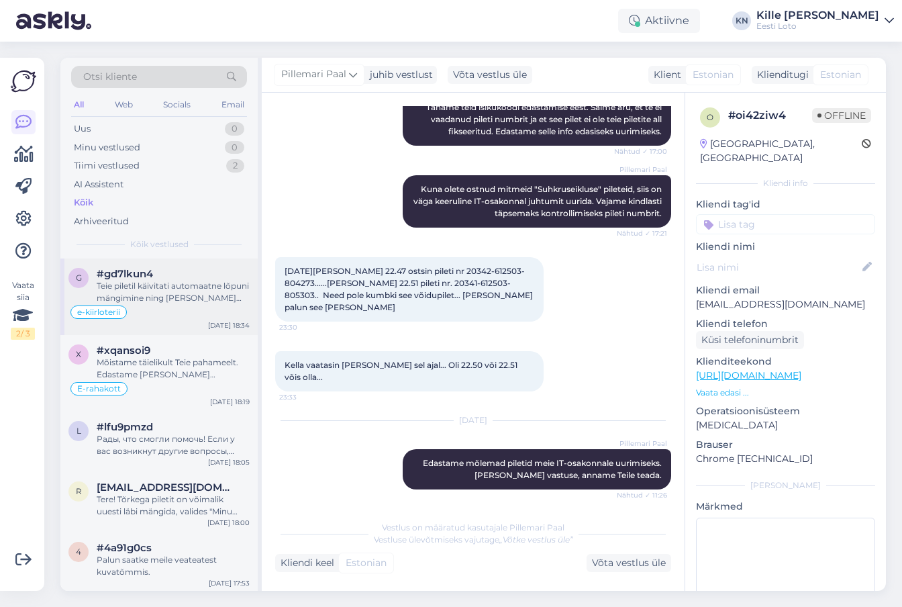
click at [129, 300] on div "Teie piletil käivitati automaatne lõpuni mängimine ning [PERSON_NAME] peaks nüü…" at bounding box center [173, 292] width 153 height 24
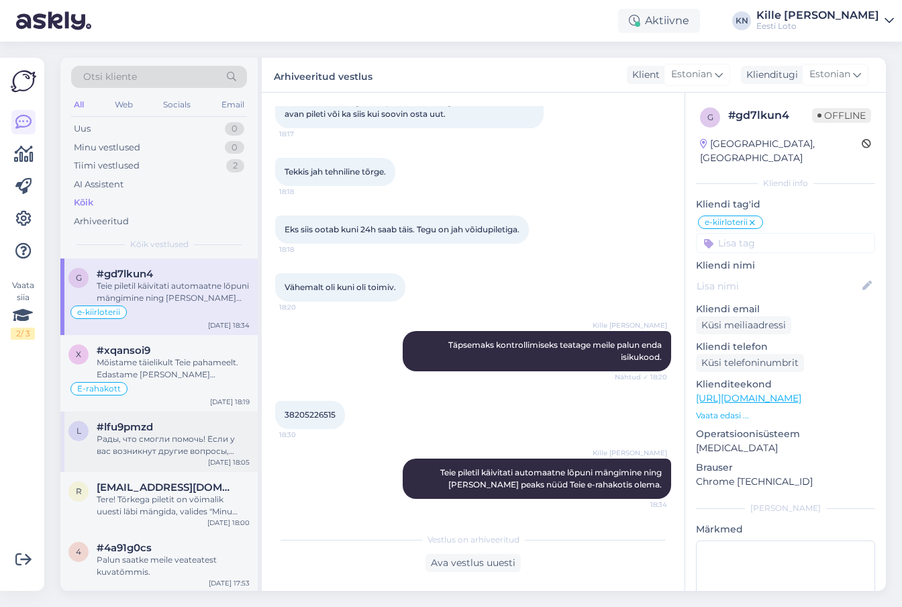
click at [143, 419] on div "l #lfu9pmzd Рады, что смогли помочь! Если у вас возникнут другие вопросы, обращ…" at bounding box center [158, 441] width 197 height 60
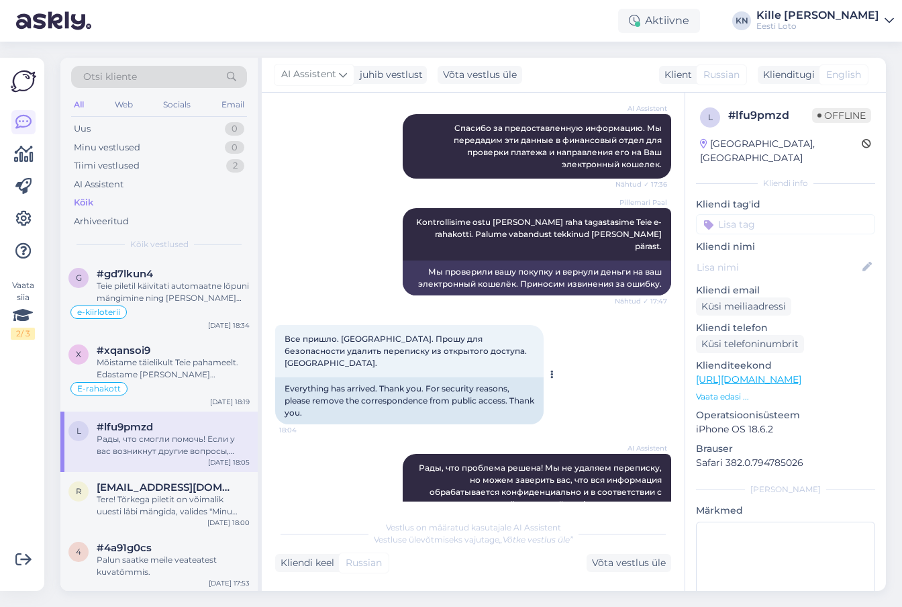
scroll to position [381, 0]
